Goal: Task Accomplishment & Management: Manage account settings

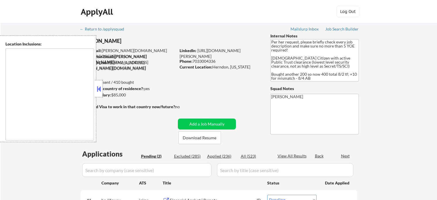
select select ""pending""
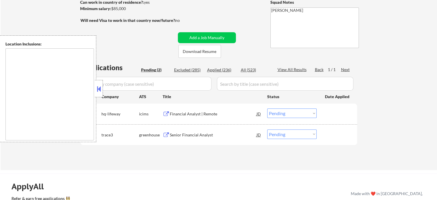
scroll to position [115, 0]
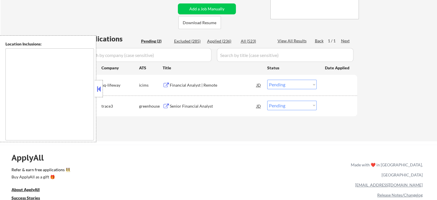
drag, startPoint x: 165, startPoint y: 83, endPoint x: 165, endPoint y: 87, distance: 4.6
click at [165, 82] on div "Financial Analyst | Remote JD" at bounding box center [212, 85] width 99 height 10
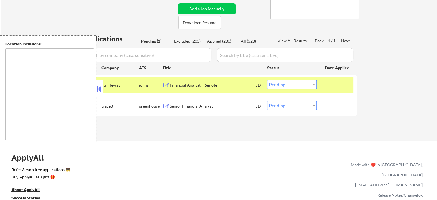
click at [167, 107] on button at bounding box center [166, 106] width 7 height 5
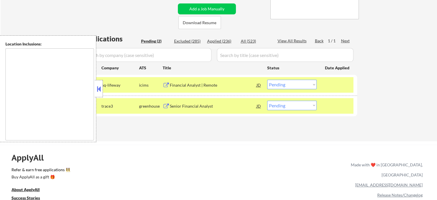
click at [285, 89] on div "#1 hq-lifeway icims Financial Analyst | Remote JD Choose an option... Pending A…" at bounding box center [218, 85] width 272 height 16
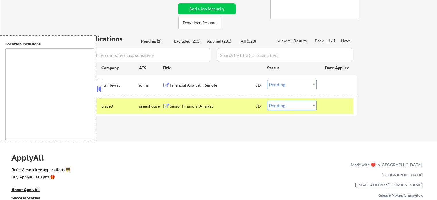
click at [285, 83] on select "Choose an option... Pending Applied Excluded (Questions) Excluded (Expired) Exc…" at bounding box center [291, 84] width 49 height 9
click at [267, 80] on select "Choose an option... Pending Applied Excluded (Questions) Excluded (Expired) Exc…" at bounding box center [291, 84] width 49 height 9
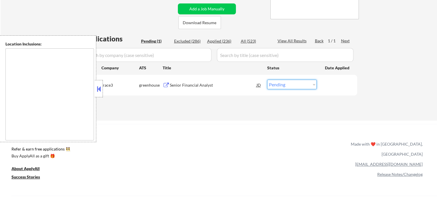
drag, startPoint x: 278, startPoint y: 85, endPoint x: 278, endPoint y: 88, distance: 3.2
click at [278, 86] on select "Choose an option... Pending Applied Excluded (Questions) Excluded (Expired) Exc…" at bounding box center [291, 84] width 49 height 9
select select ""applied""
click at [267, 80] on select "Choose an option... Pending Applied Excluded (Questions) Excluded (Expired) Exc…" at bounding box center [291, 84] width 49 height 9
